Goal: Transaction & Acquisition: Purchase product/service

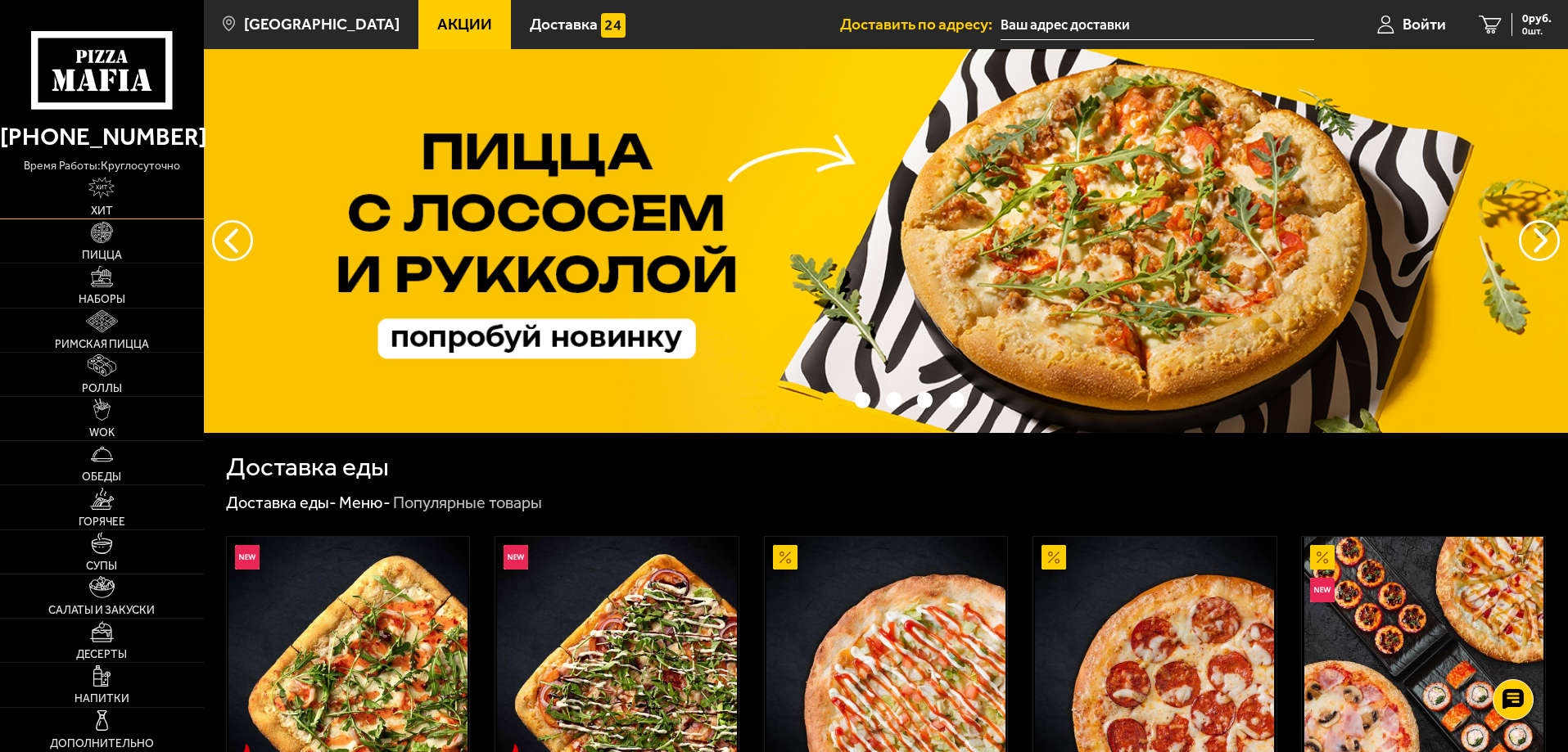
click at [103, 218] on link "Хит" at bounding box center [102, 197] width 204 height 44
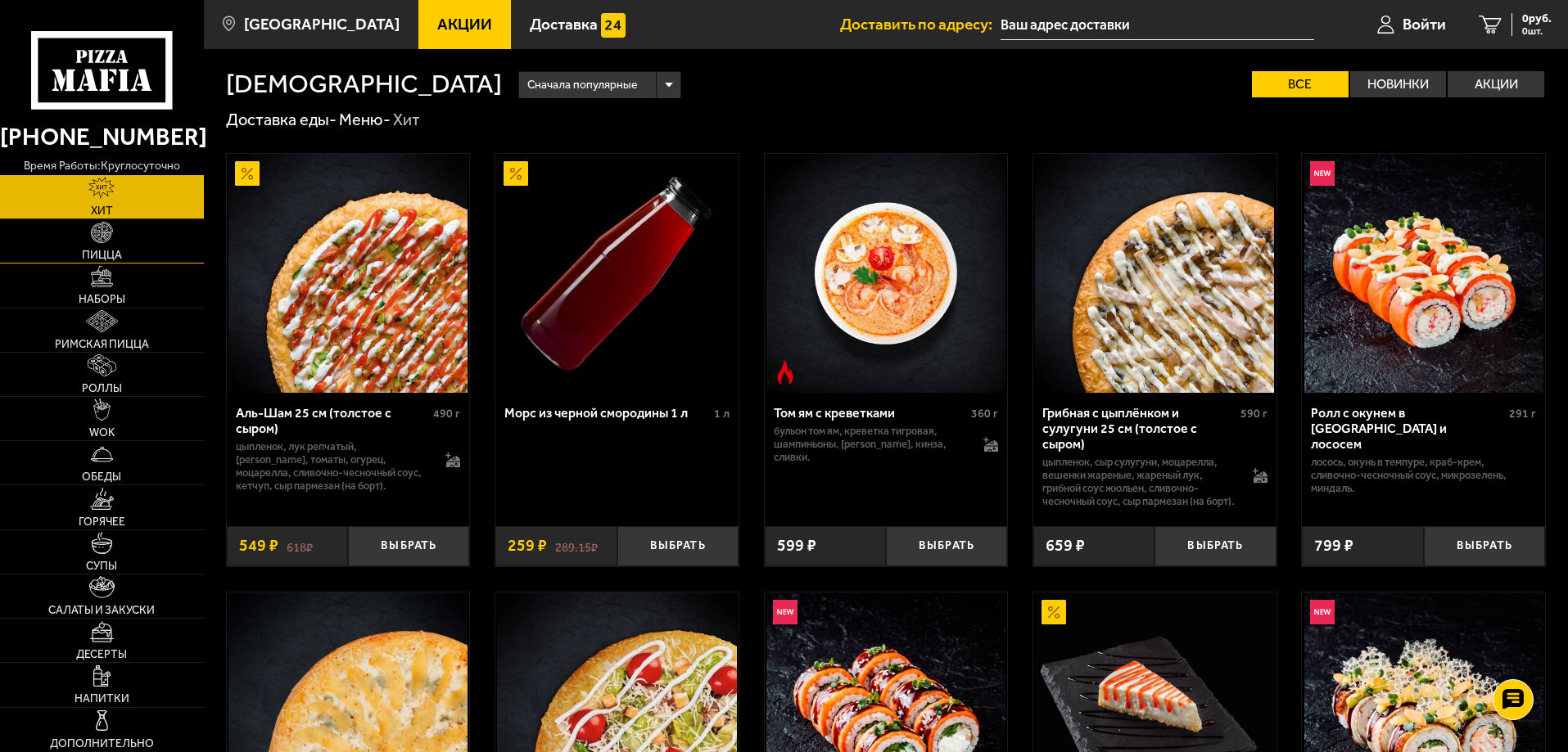
click at [104, 237] on img at bounding box center [102, 233] width 22 height 22
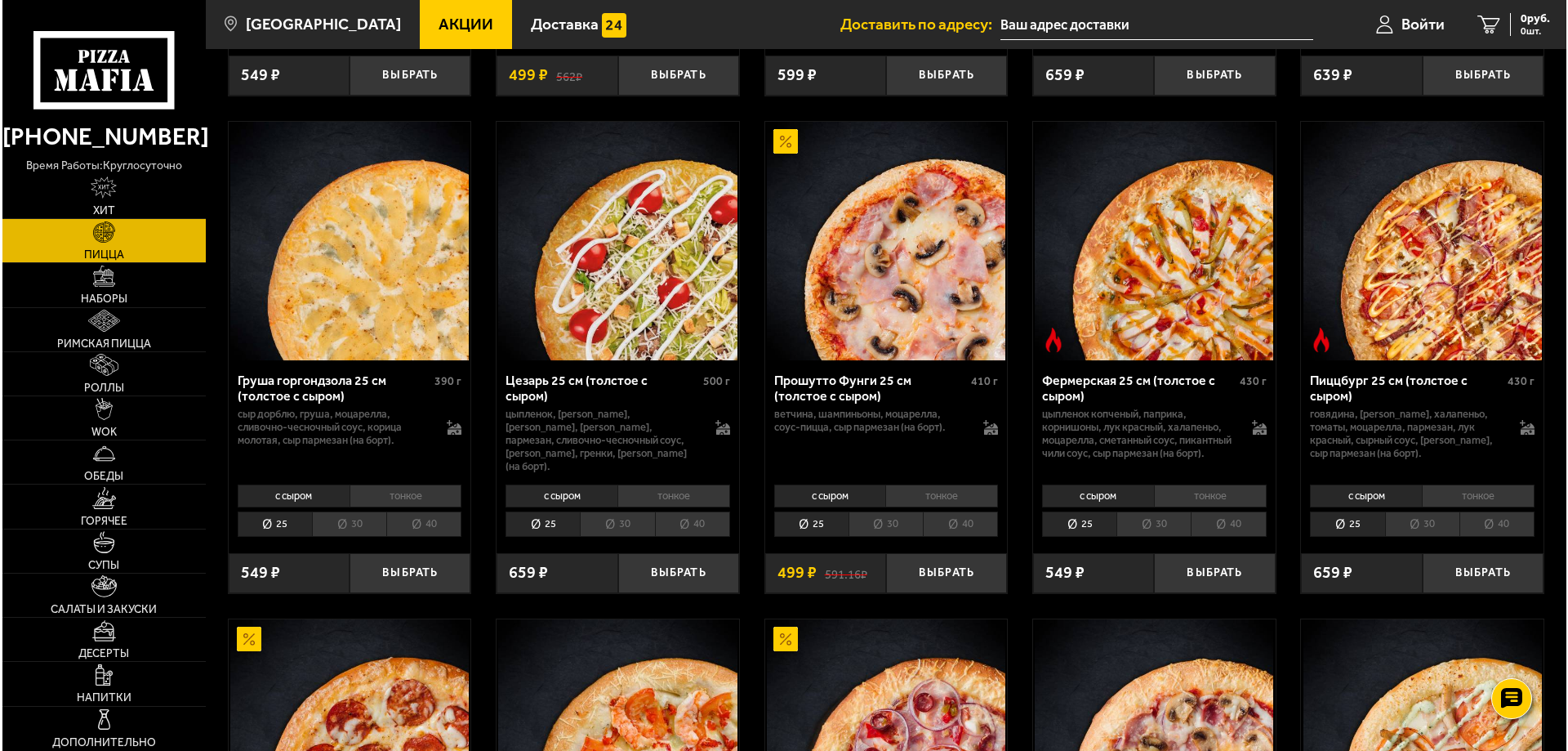
scroll to position [1717, 0]
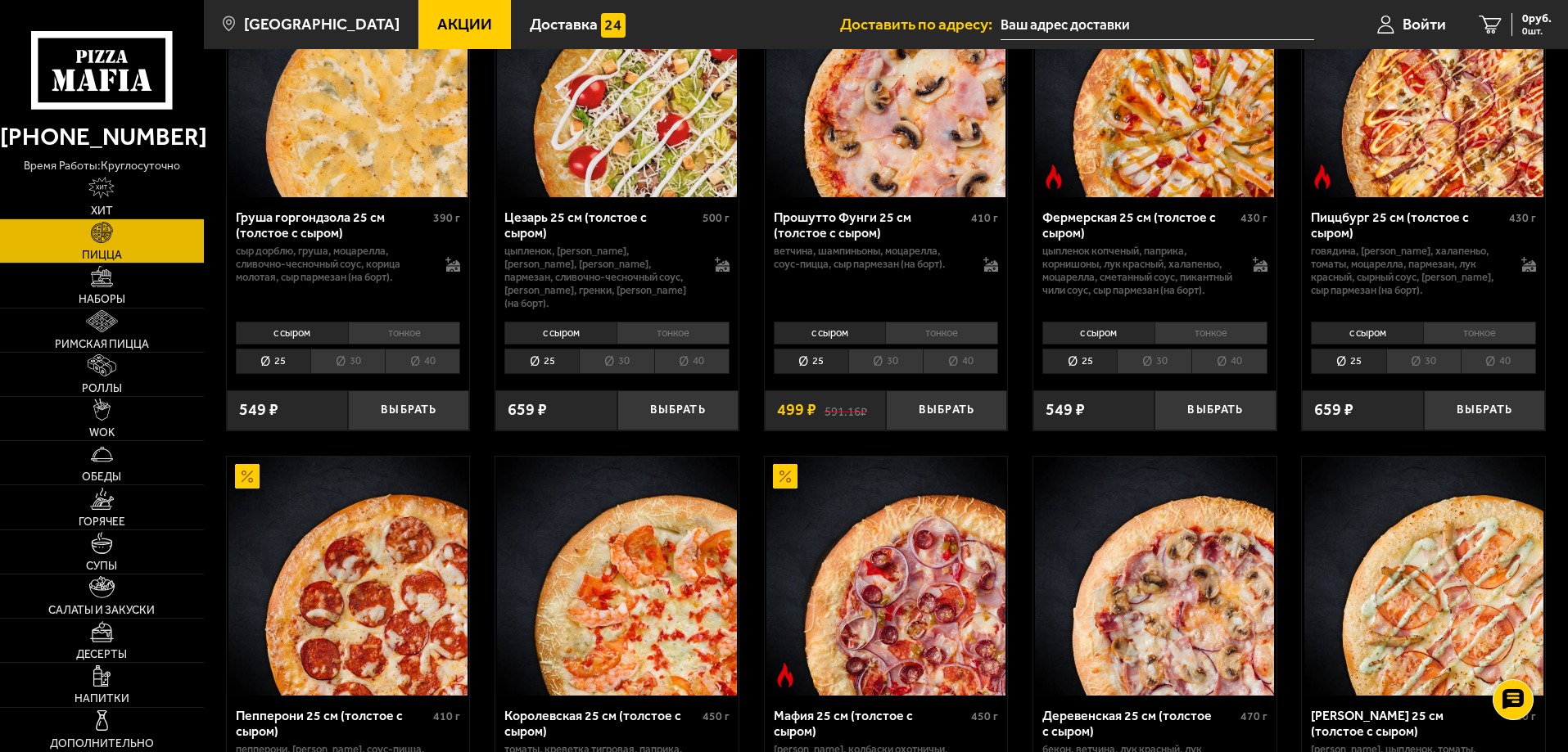
click at [912, 610] on img at bounding box center [886, 575] width 239 height 239
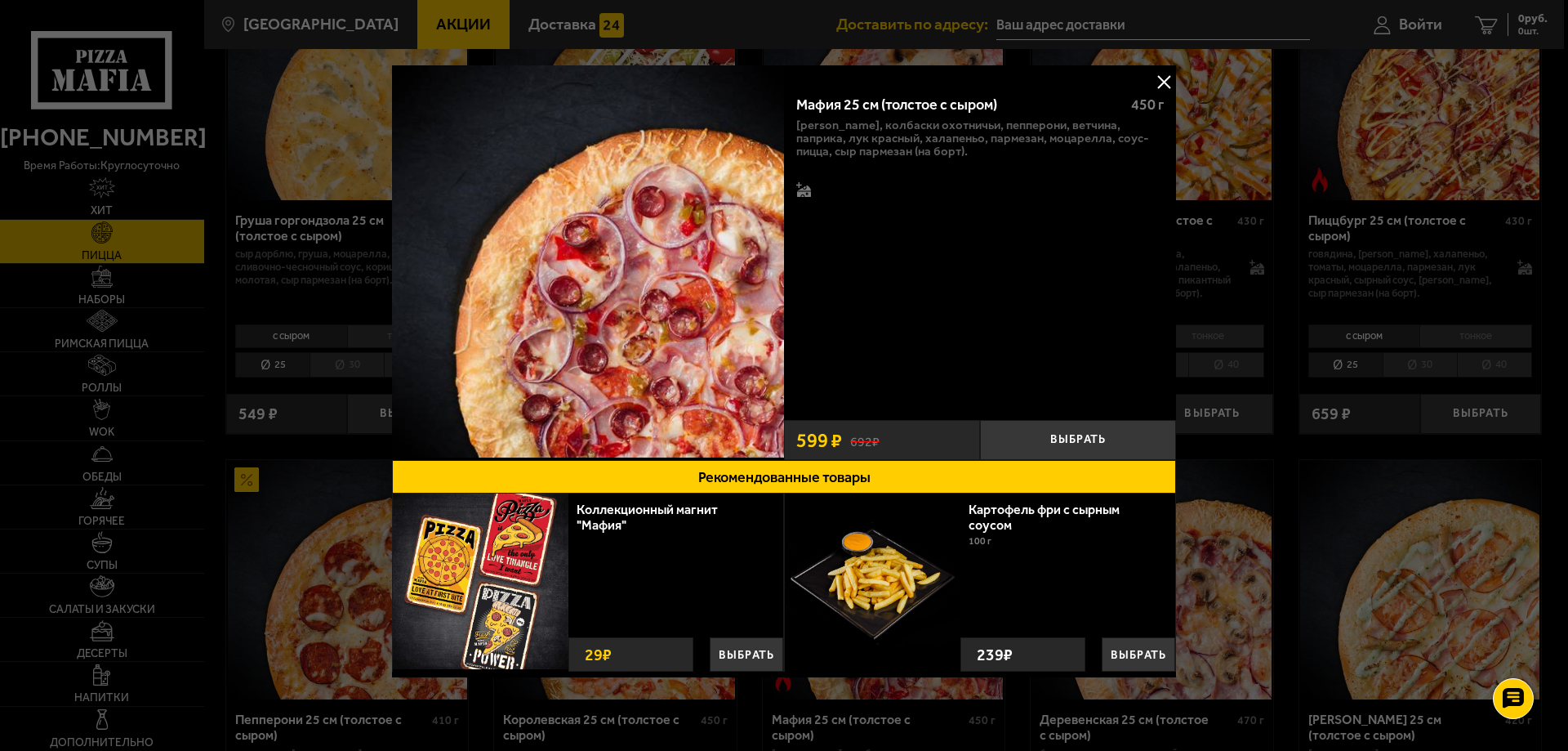
scroll to position [5, 0]
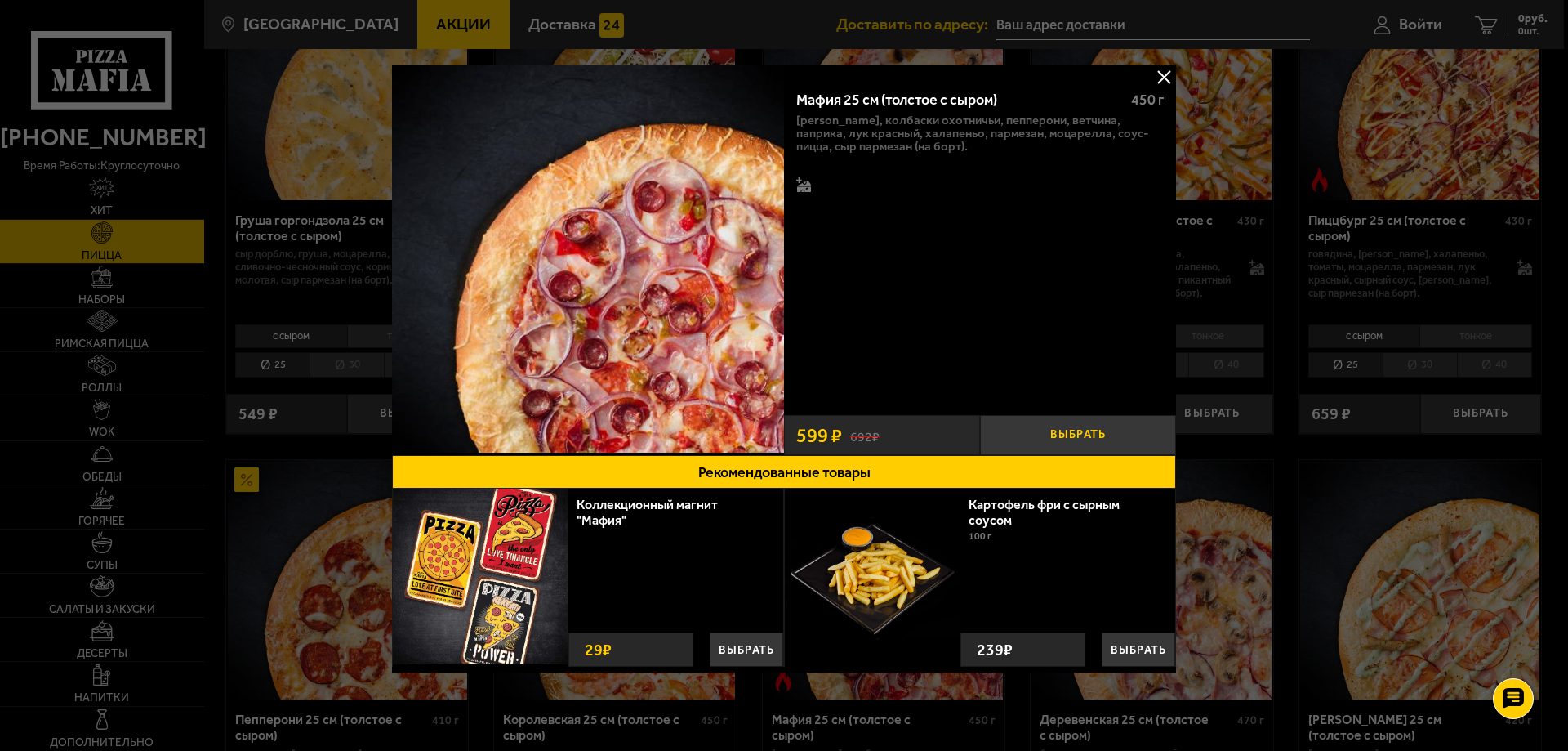
click at [1078, 422] on button "Выбрать" at bounding box center [1078, 435] width 196 height 40
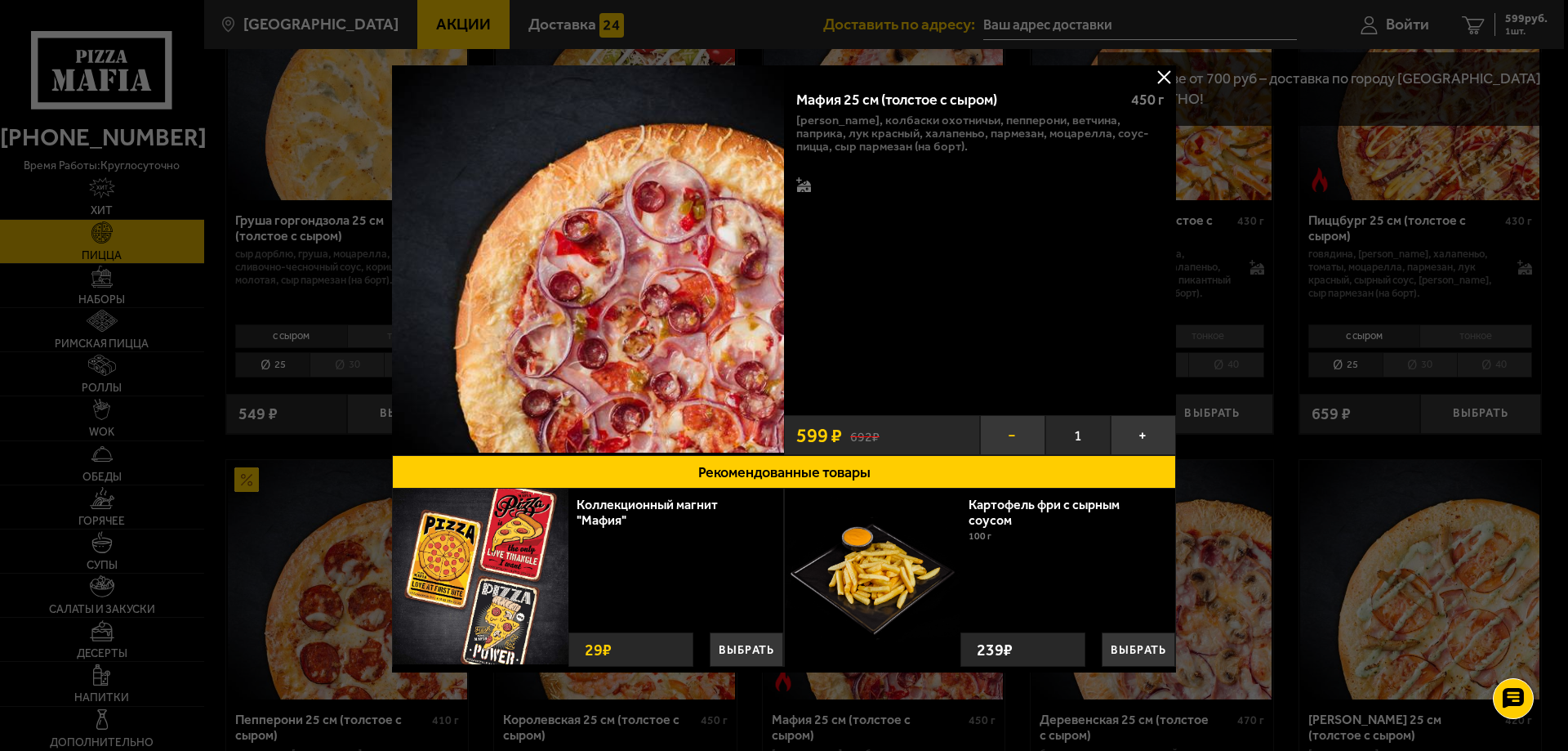
click at [1018, 425] on button "−" at bounding box center [1013, 435] width 65 height 40
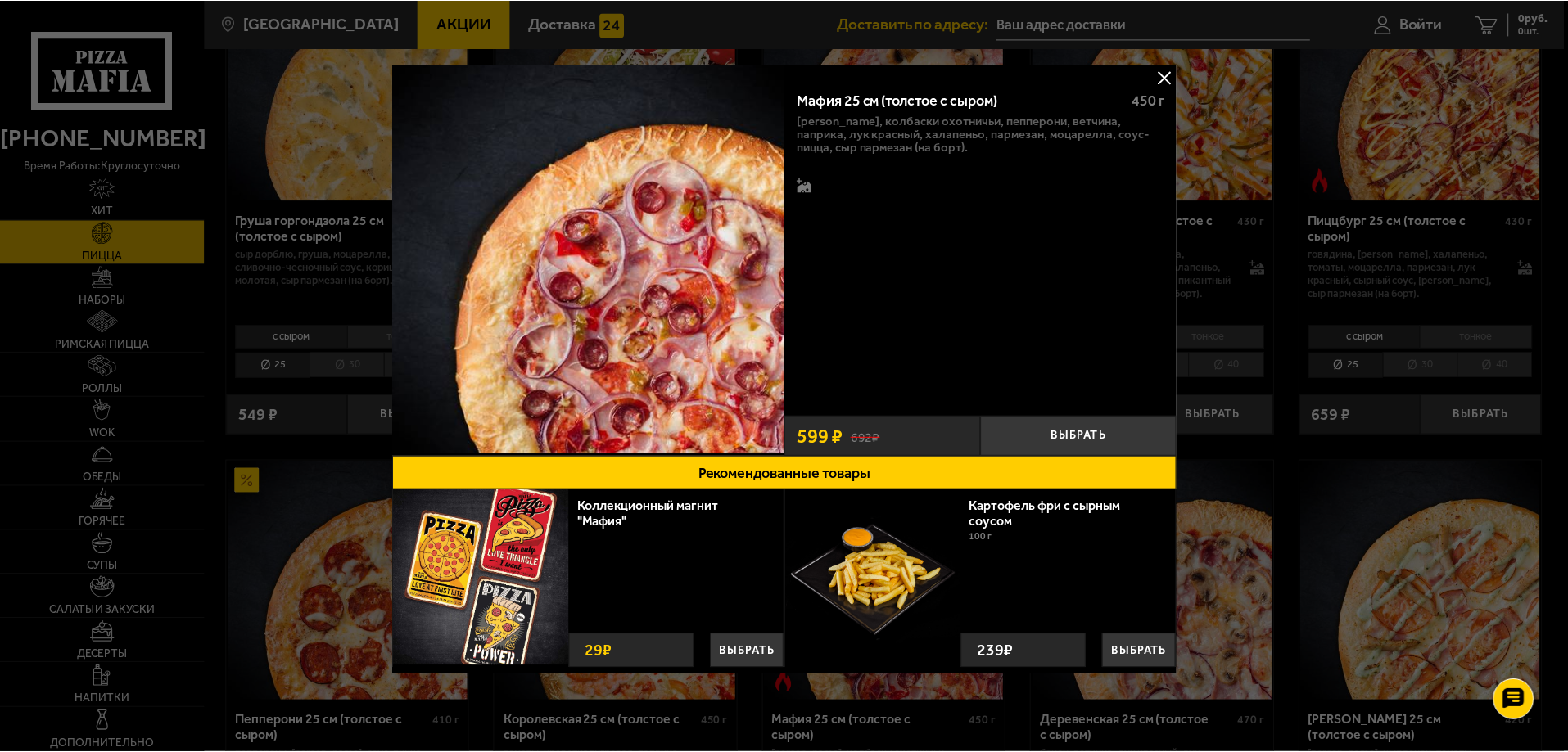
scroll to position [0, 0]
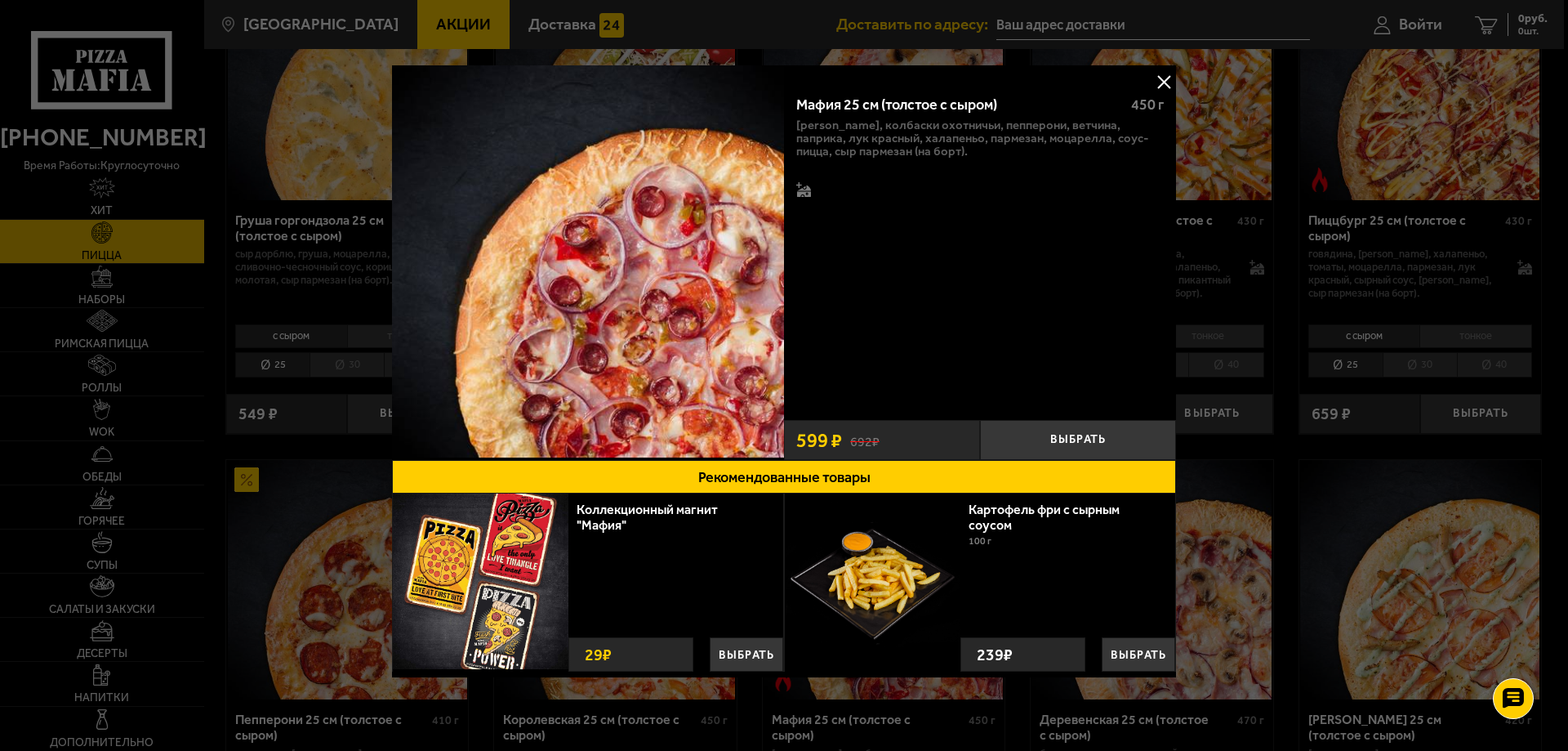
click at [1161, 82] on button at bounding box center [1163, 82] width 24 height 24
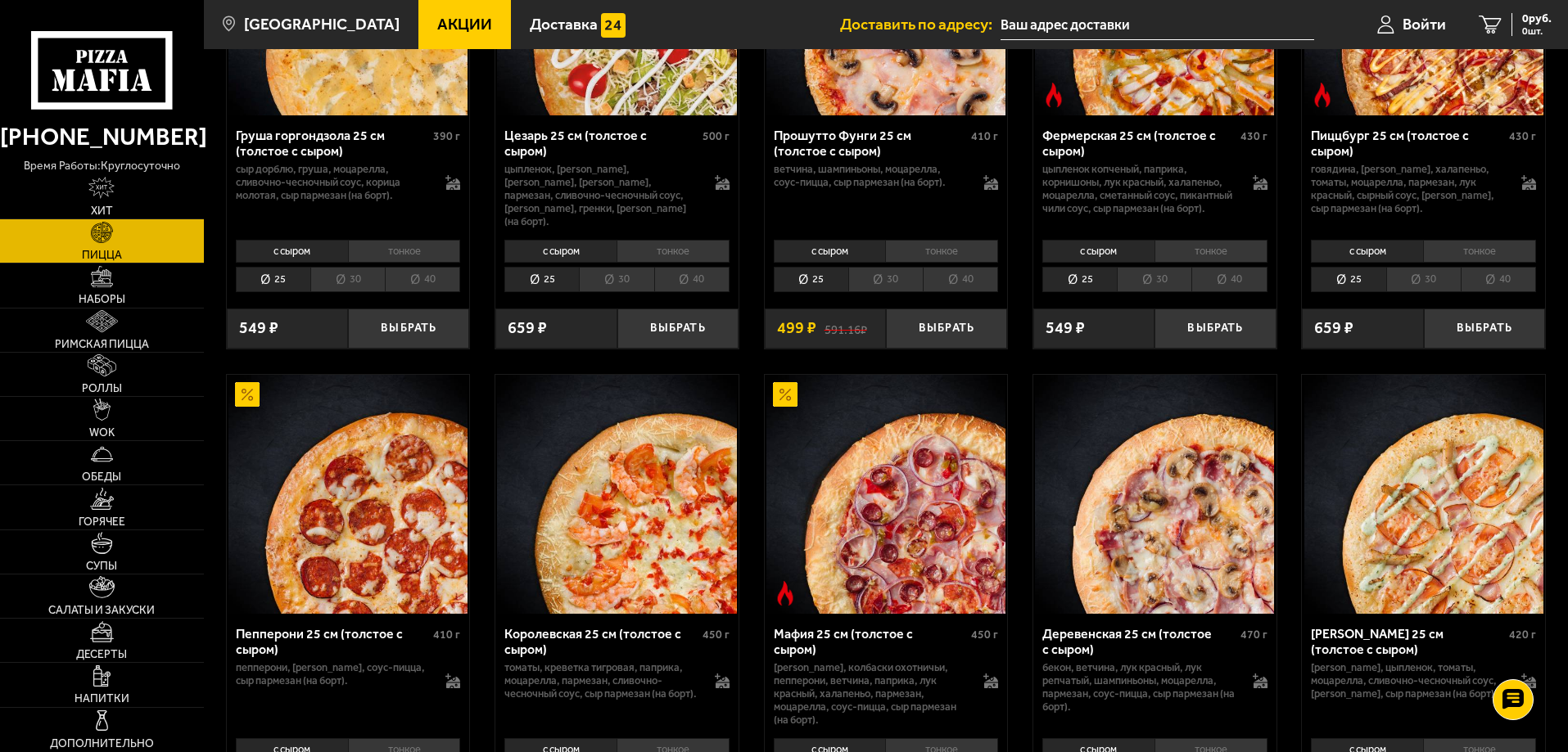
scroll to position [1882, 0]
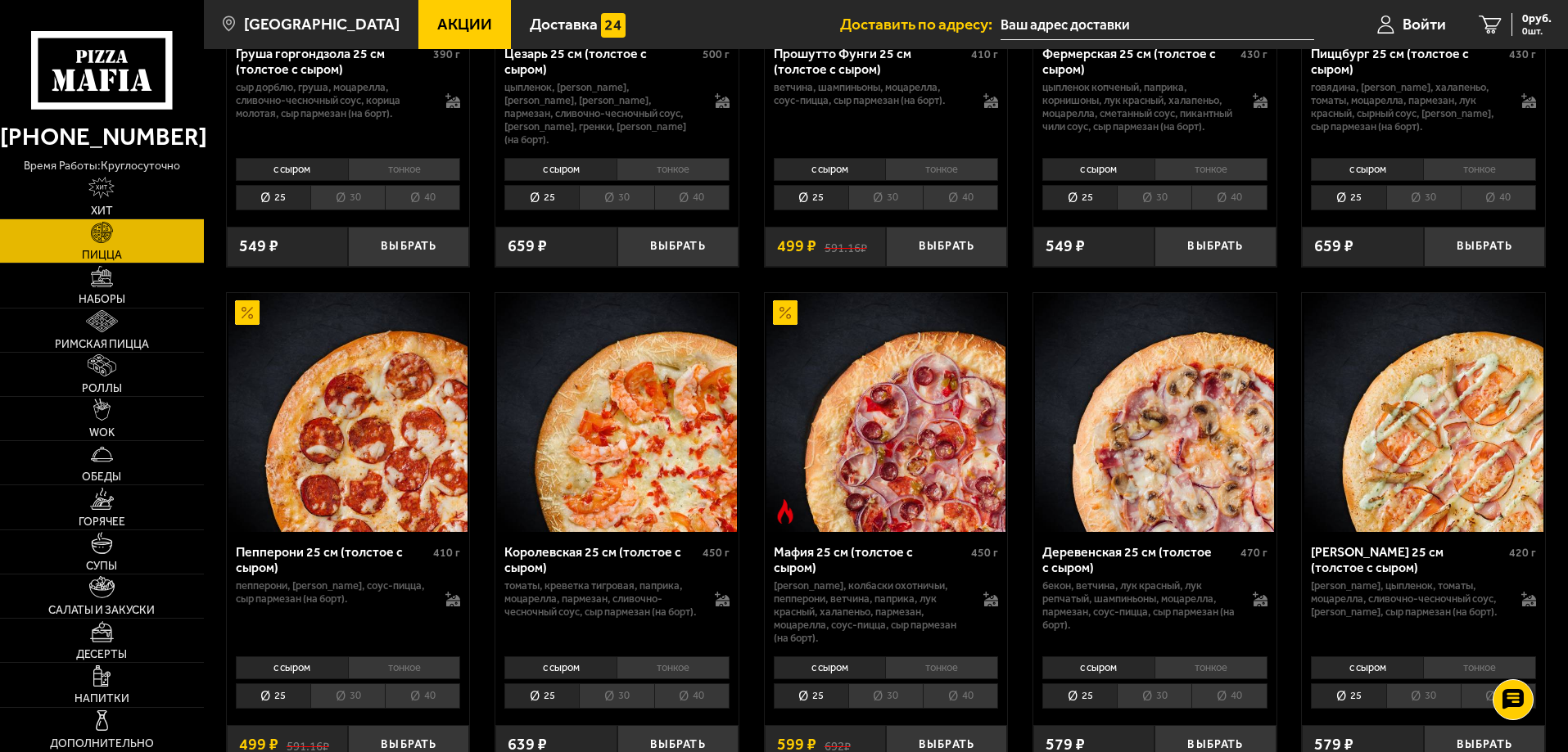
click at [979, 699] on li "40" at bounding box center [960, 696] width 75 height 25
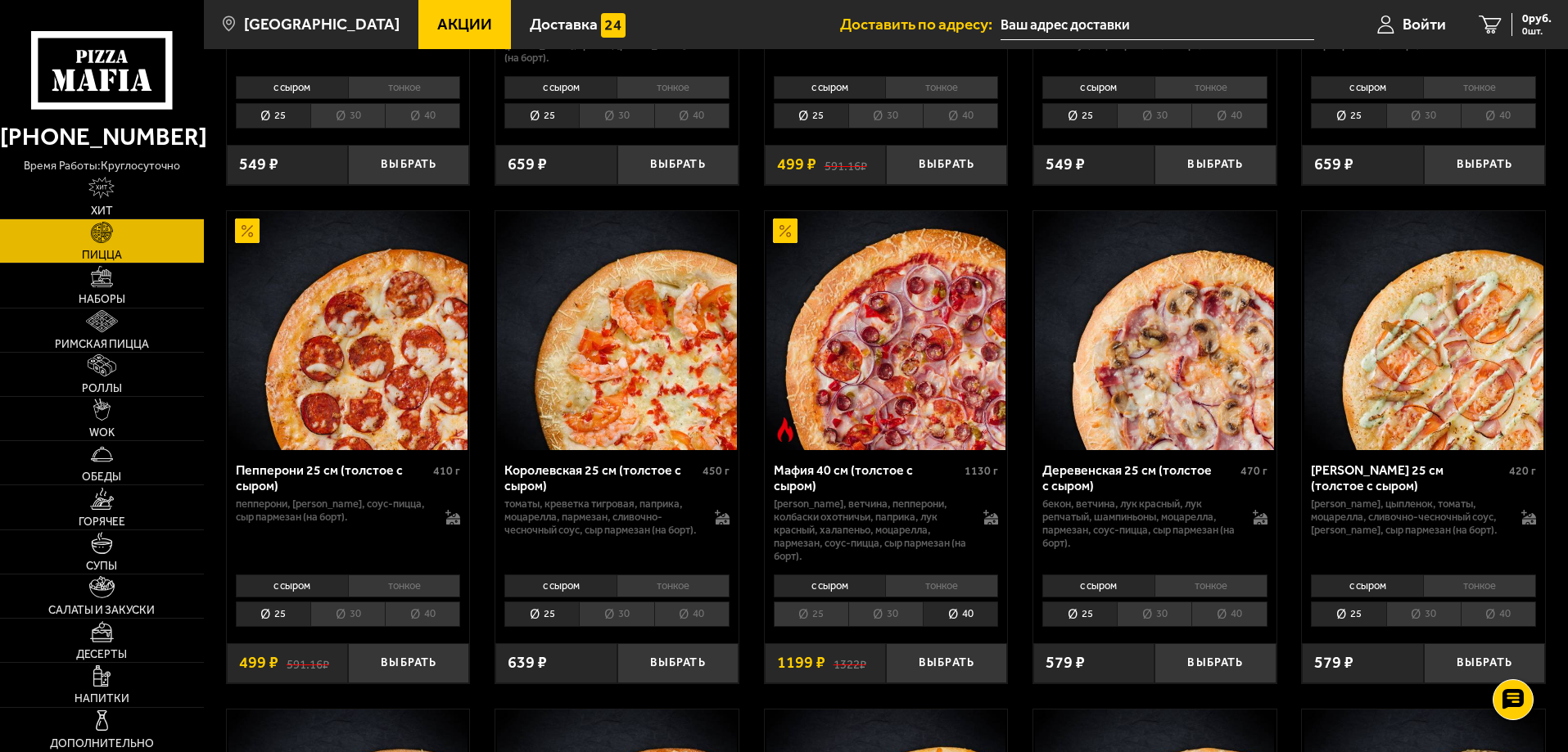
scroll to position [2046, 0]
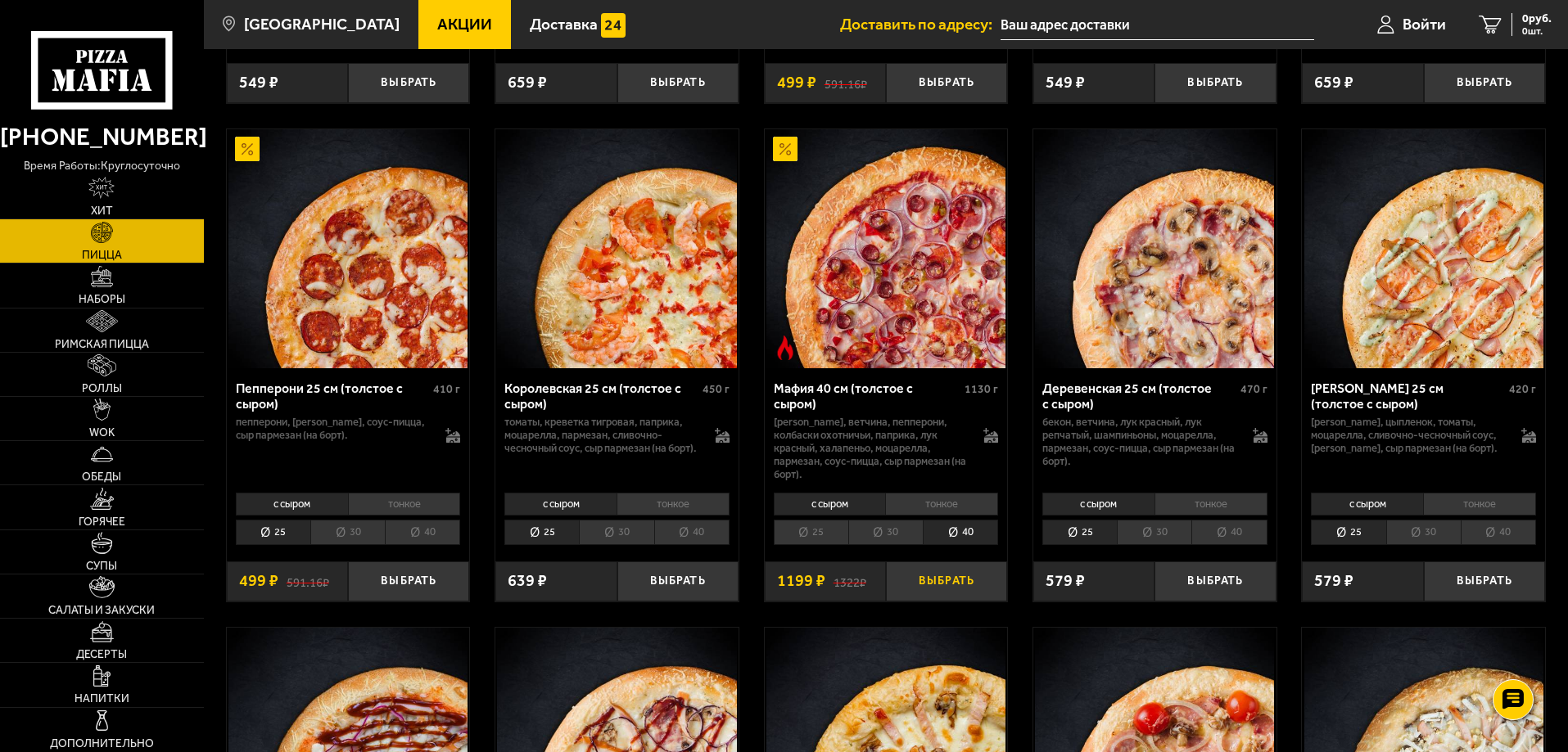
click at [960, 591] on button "Выбрать" at bounding box center [946, 581] width 122 height 40
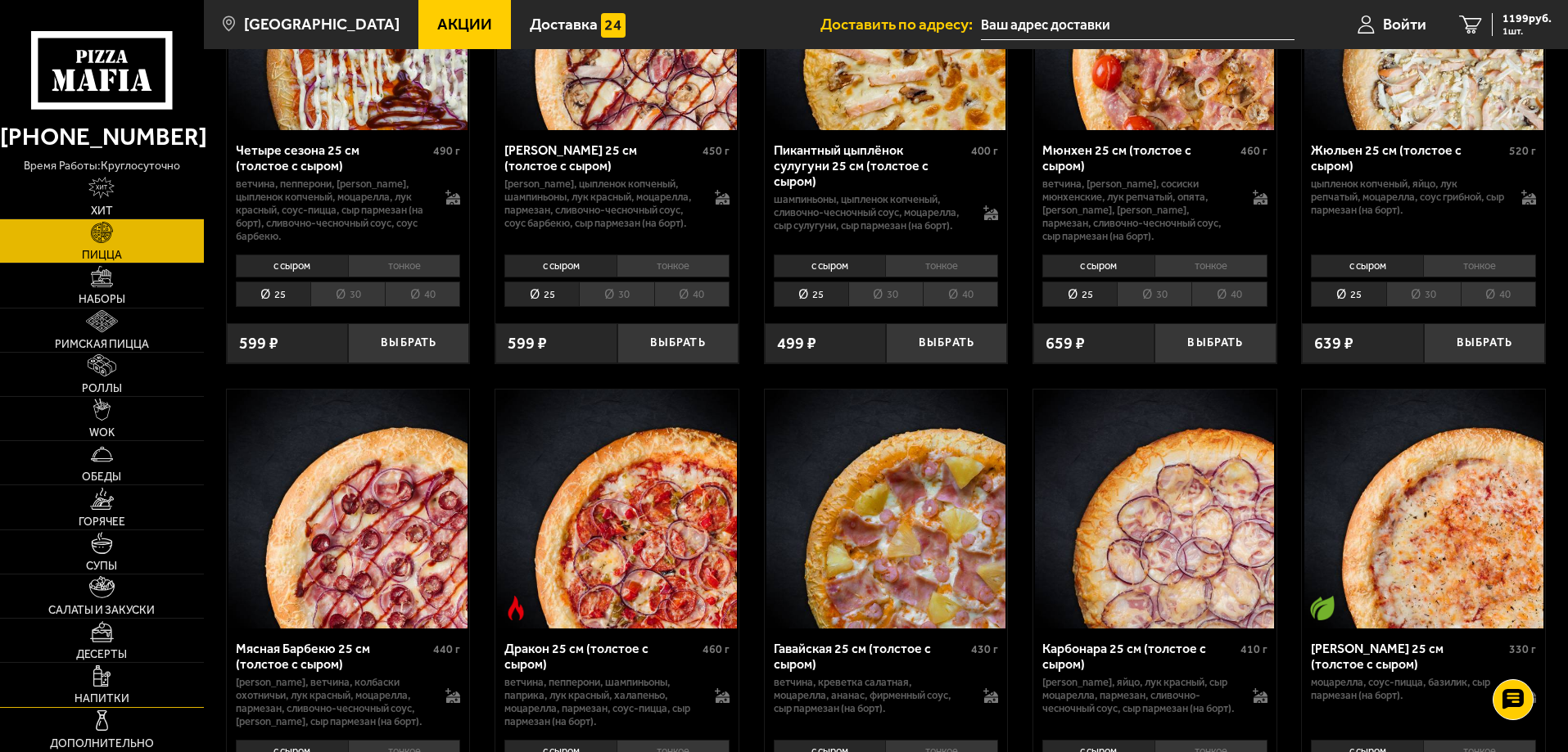
scroll to position [2865, 0]
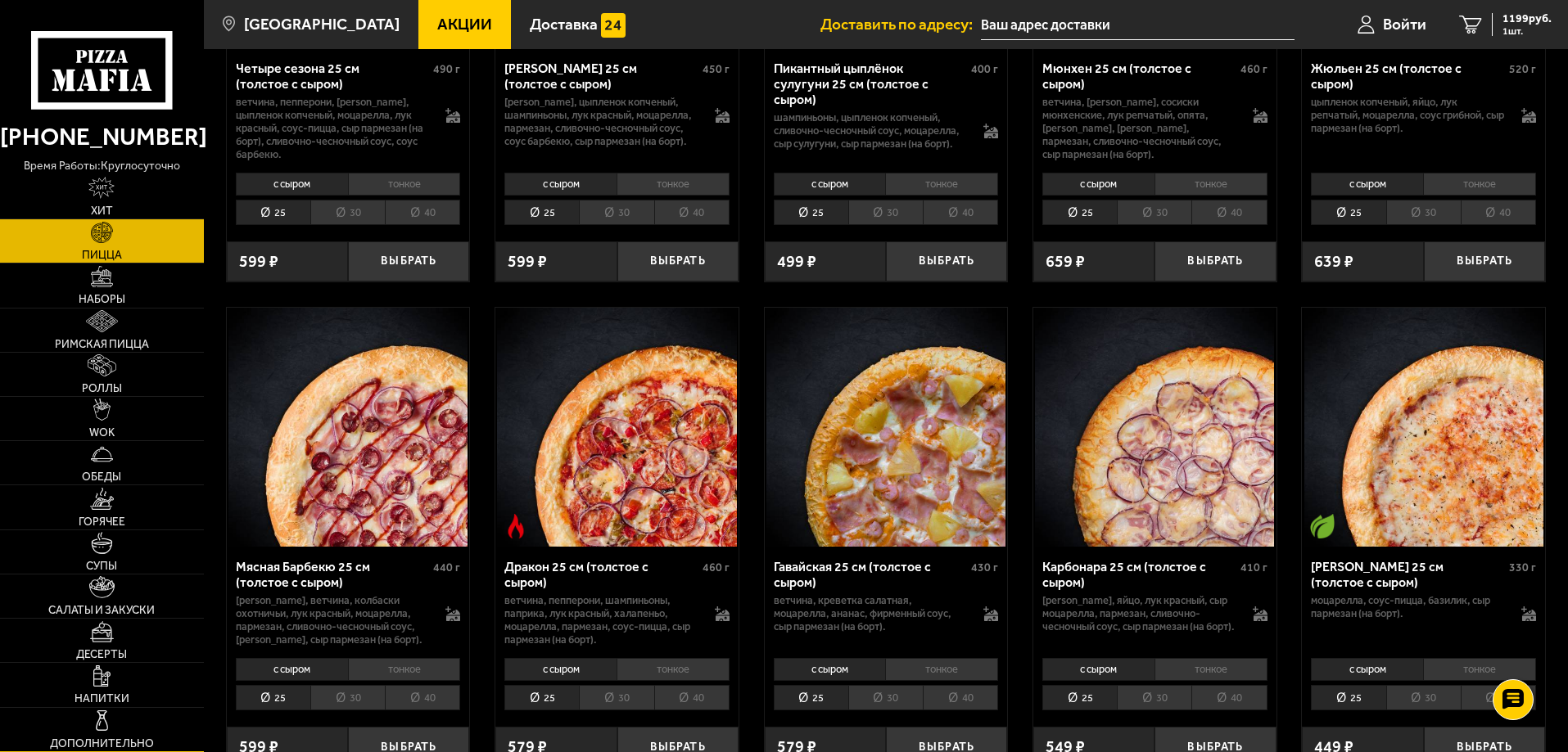
click at [103, 729] on img at bounding box center [102, 720] width 22 height 22
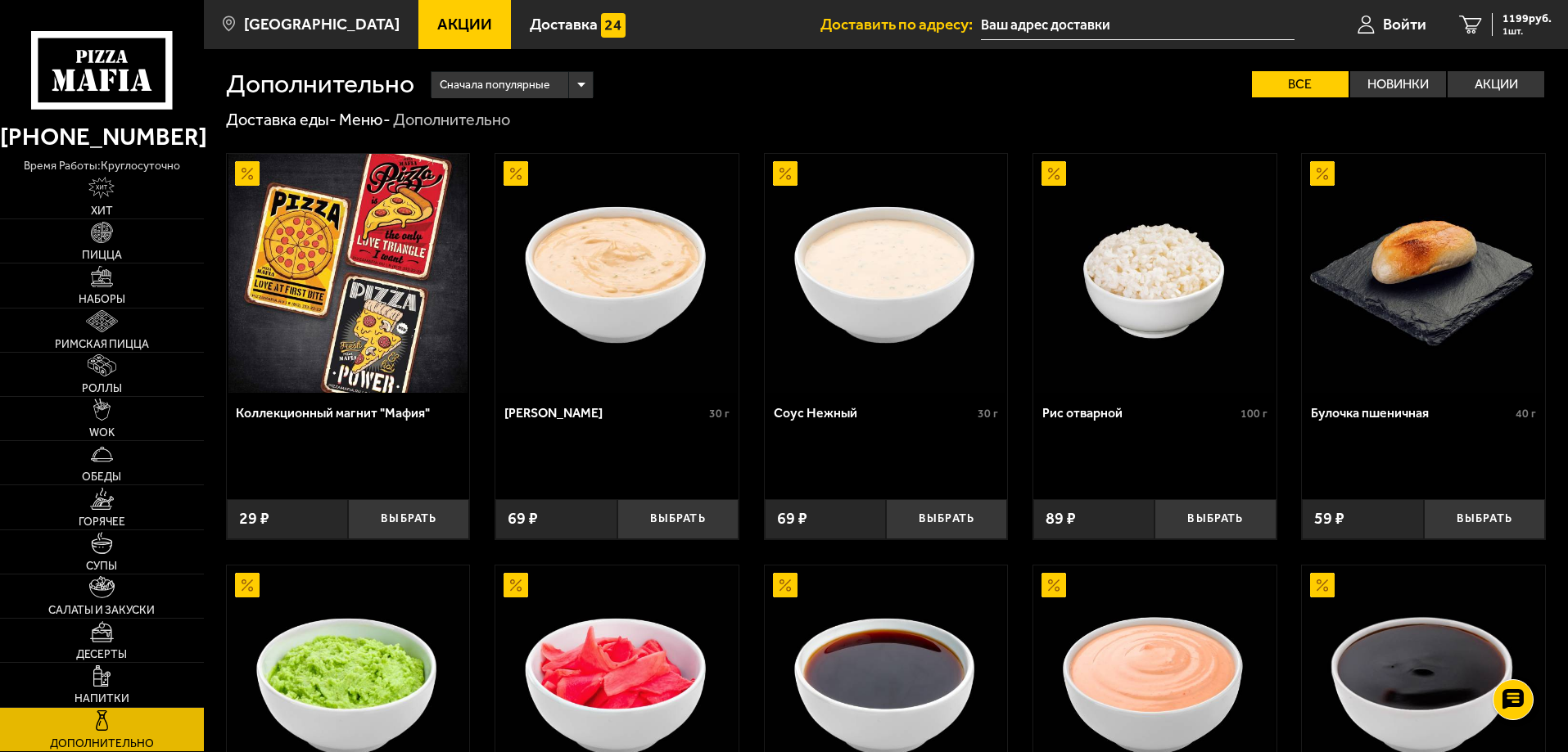
click at [630, 289] on img at bounding box center [616, 273] width 239 height 239
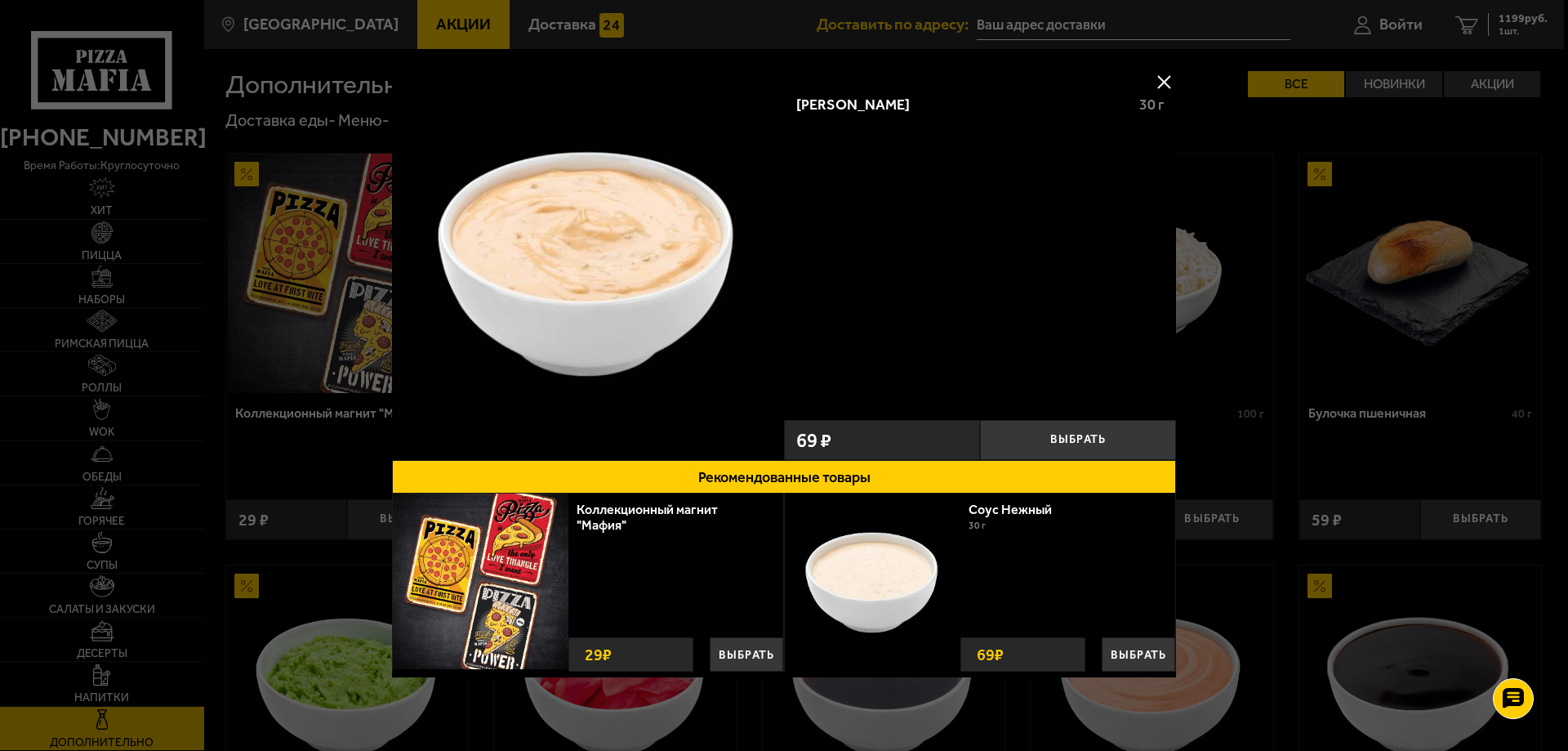
click at [1162, 77] on button at bounding box center [1163, 82] width 24 height 24
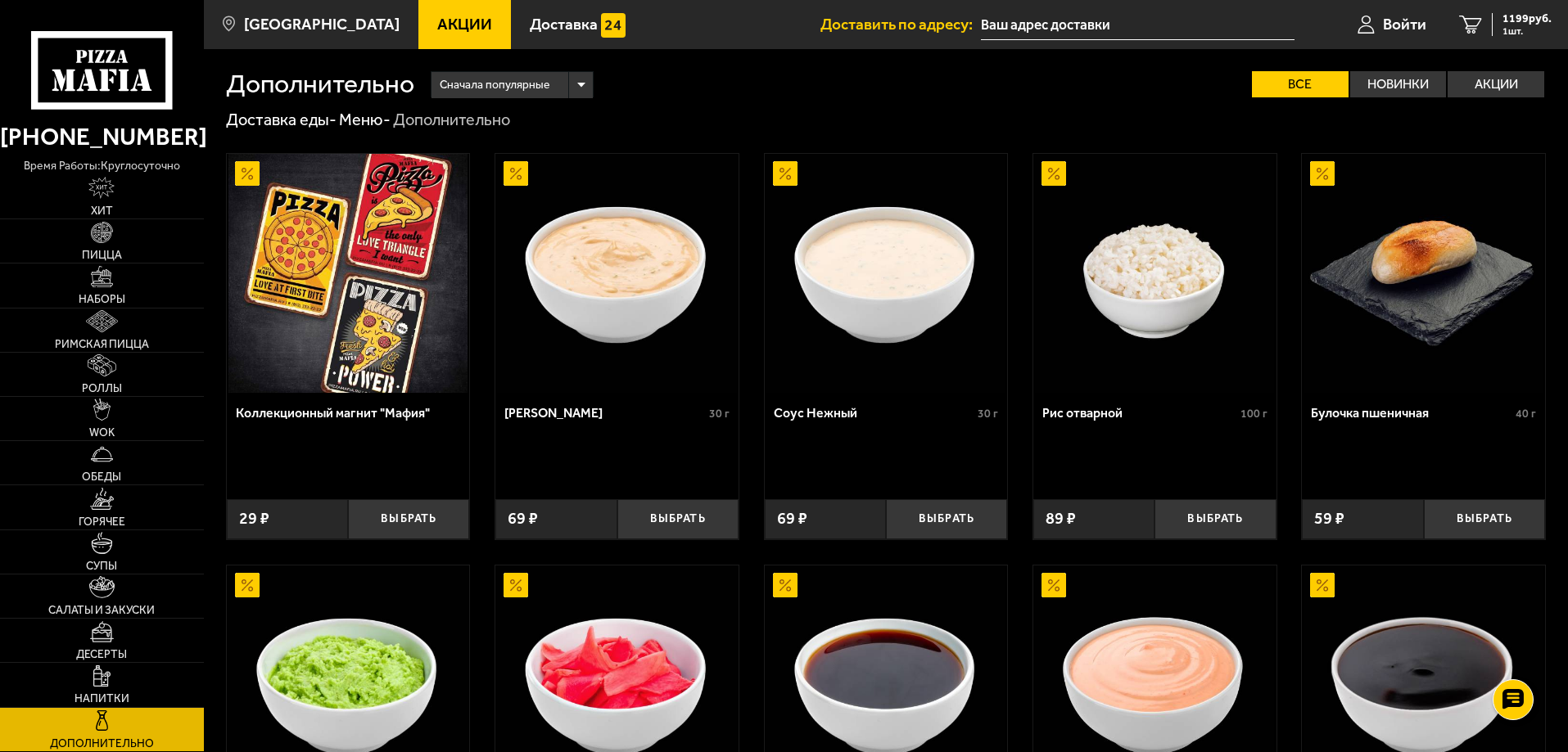
click at [897, 274] on img at bounding box center [886, 273] width 239 height 239
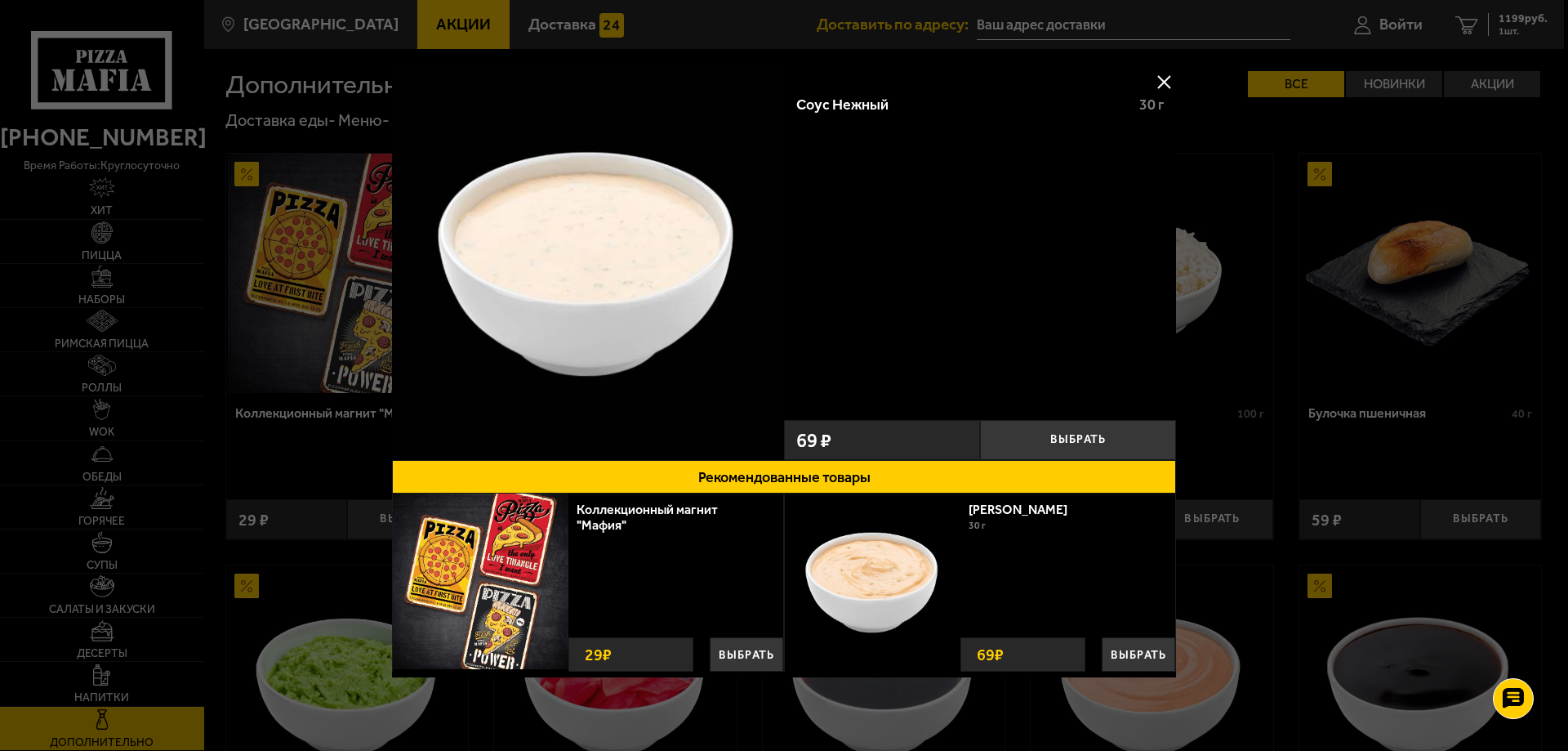
click at [1159, 77] on button at bounding box center [1163, 82] width 24 height 24
